Goal: Register for event/course

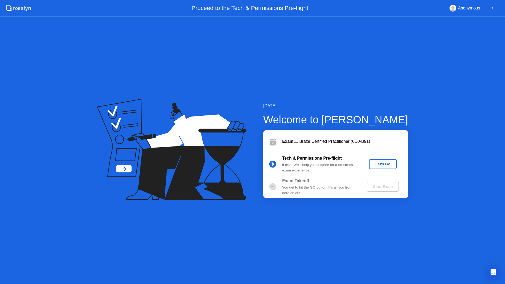
click at [378, 164] on div "Let's Go" at bounding box center [382, 164] width 23 height 4
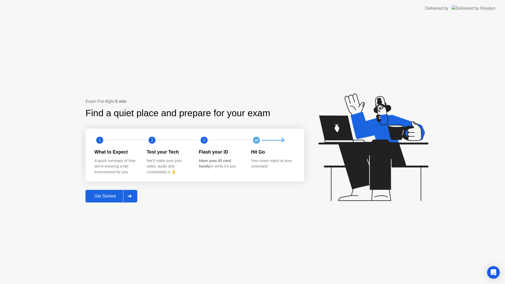
click at [28, 0] on header "Delivered by" at bounding box center [252, 8] width 505 height 17
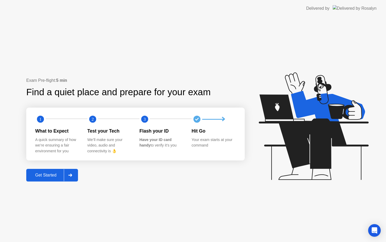
click at [52, 178] on button "Get Started" at bounding box center [52, 175] width 52 height 13
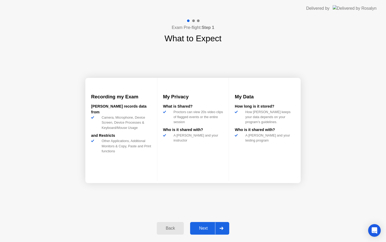
click at [199, 226] on div "Next" at bounding box center [203, 228] width 23 height 5
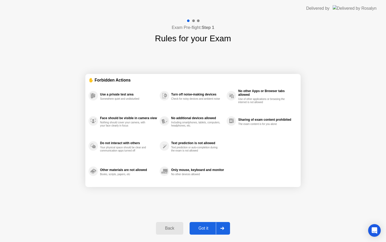
click at [200, 229] on div "Got it" at bounding box center [203, 228] width 25 height 5
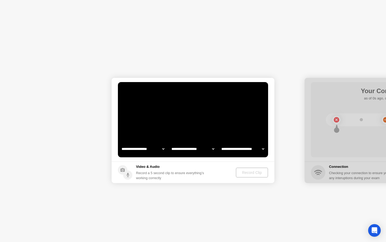
select select "**********"
select select "*******"
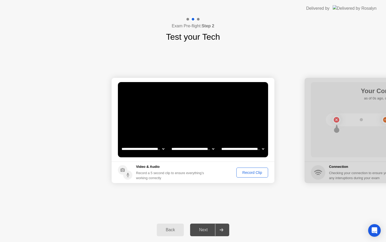
click at [252, 172] on div "Record Clip" at bounding box center [252, 172] width 28 height 4
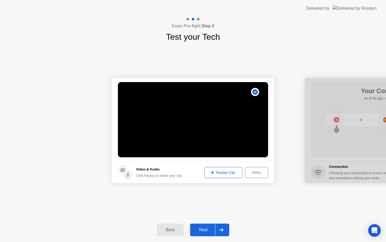
click at [224, 173] on div "Replay Clip" at bounding box center [224, 172] width 34 height 4
click at [206, 227] on div "Next" at bounding box center [203, 229] width 23 height 5
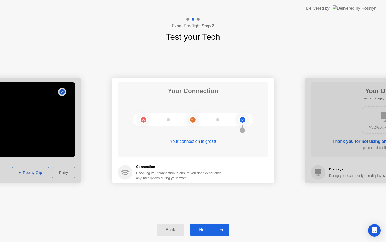
click at [206, 233] on button "Next" at bounding box center [209, 229] width 39 height 13
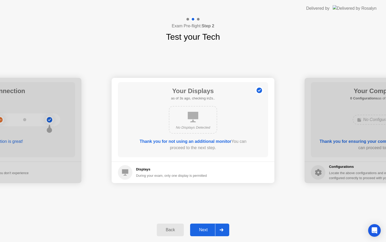
click at [201, 227] on div "Next" at bounding box center [203, 229] width 23 height 5
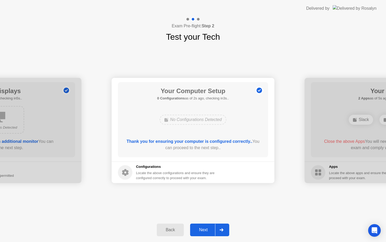
click at [201, 227] on div "Next" at bounding box center [203, 229] width 23 height 5
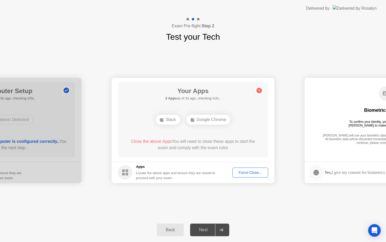
click at [241, 174] on div "Force Close..." at bounding box center [250, 172] width 32 height 4
click at [244, 170] on div "Force Close..." at bounding box center [250, 172] width 32 height 4
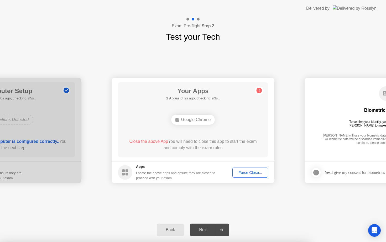
click at [160, 141] on span "Close the above App" at bounding box center [148, 141] width 39 height 4
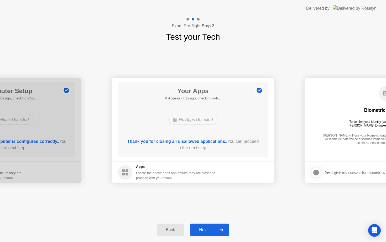
click at [202, 230] on div "Next" at bounding box center [203, 229] width 23 height 5
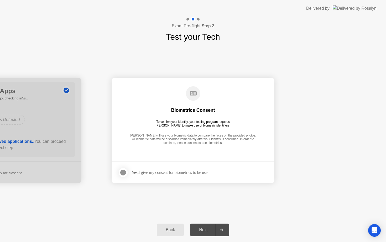
click at [124, 170] on div at bounding box center [123, 172] width 6 height 6
click at [202, 231] on div "Next" at bounding box center [203, 229] width 23 height 5
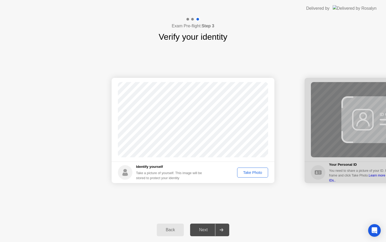
click at [249, 173] on div "Take Photo" at bounding box center [252, 172] width 27 height 4
click at [200, 231] on div "Next" at bounding box center [203, 229] width 23 height 5
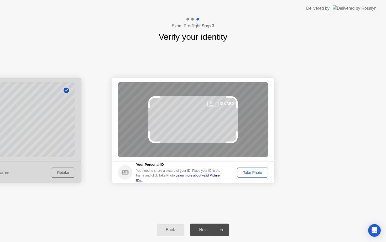
click at [245, 173] on div "Take Photo" at bounding box center [252, 172] width 27 height 4
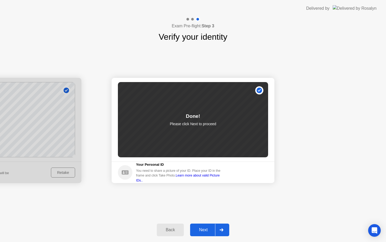
click at [203, 229] on div "Next" at bounding box center [203, 229] width 23 height 5
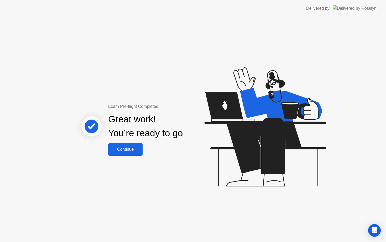
click at [131, 149] on div "Continue" at bounding box center [125, 149] width 31 height 5
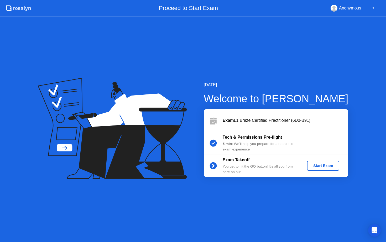
click at [322, 164] on div "Start Exam" at bounding box center [323, 166] width 28 height 4
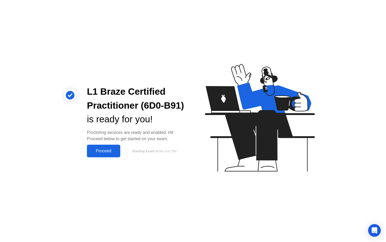
click at [101, 153] on div "Proceed" at bounding box center [104, 151] width 30 height 5
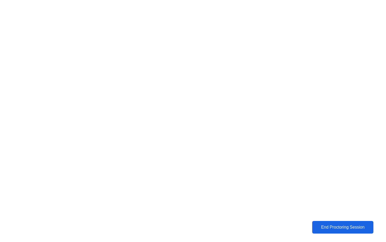
click at [337, 225] on div "End Proctoring Session" at bounding box center [343, 227] width 58 height 5
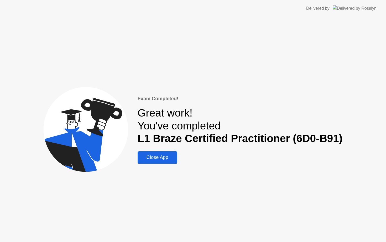
click at [160, 157] on div "Close App" at bounding box center [157, 158] width 37 height 6
